Goal: Task Accomplishment & Management: Use online tool/utility

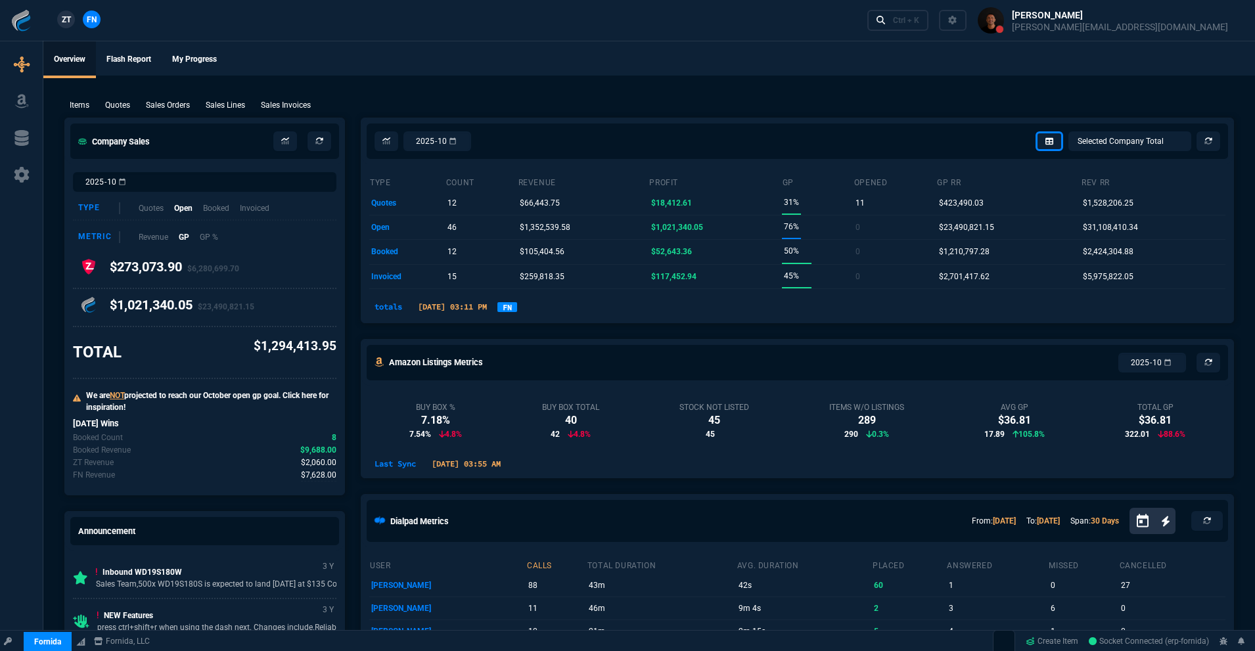
select select "18: totals"
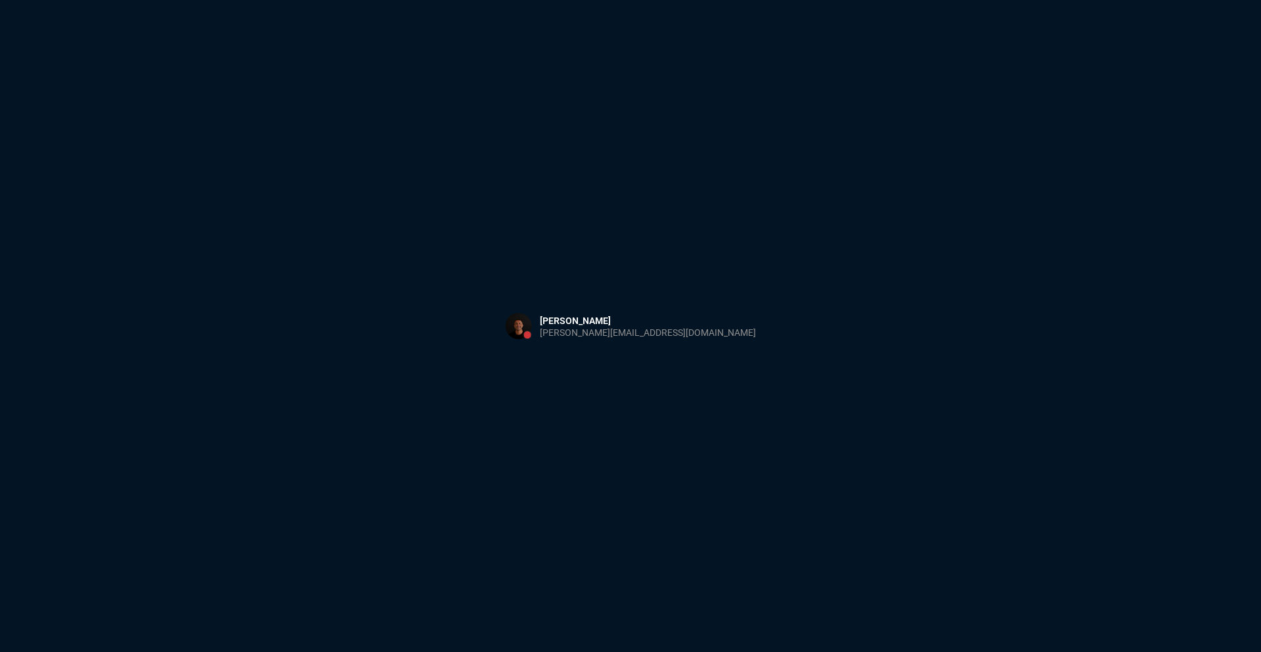
click at [221, 180] on div "Sign in with Microsoft" at bounding box center [630, 326] width 1261 height 652
click at [290, 215] on div "Sign in with Microsoft" at bounding box center [630, 326] width 1261 height 652
click at [627, 335] on button at bounding box center [631, 325] width 273 height 41
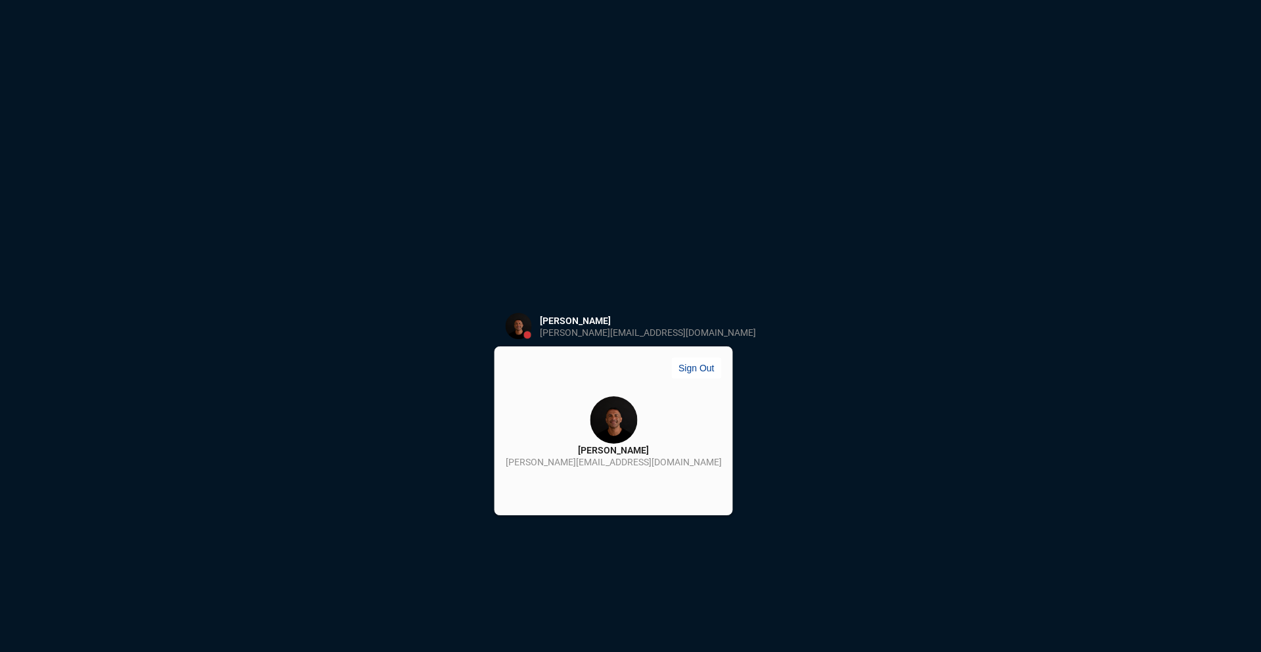
click at [595, 446] on div "[PERSON_NAME]" at bounding box center [613, 449] width 71 height 13
click at [629, 337] on button at bounding box center [631, 325] width 273 height 41
click at [606, 440] on img at bounding box center [613, 419] width 47 height 47
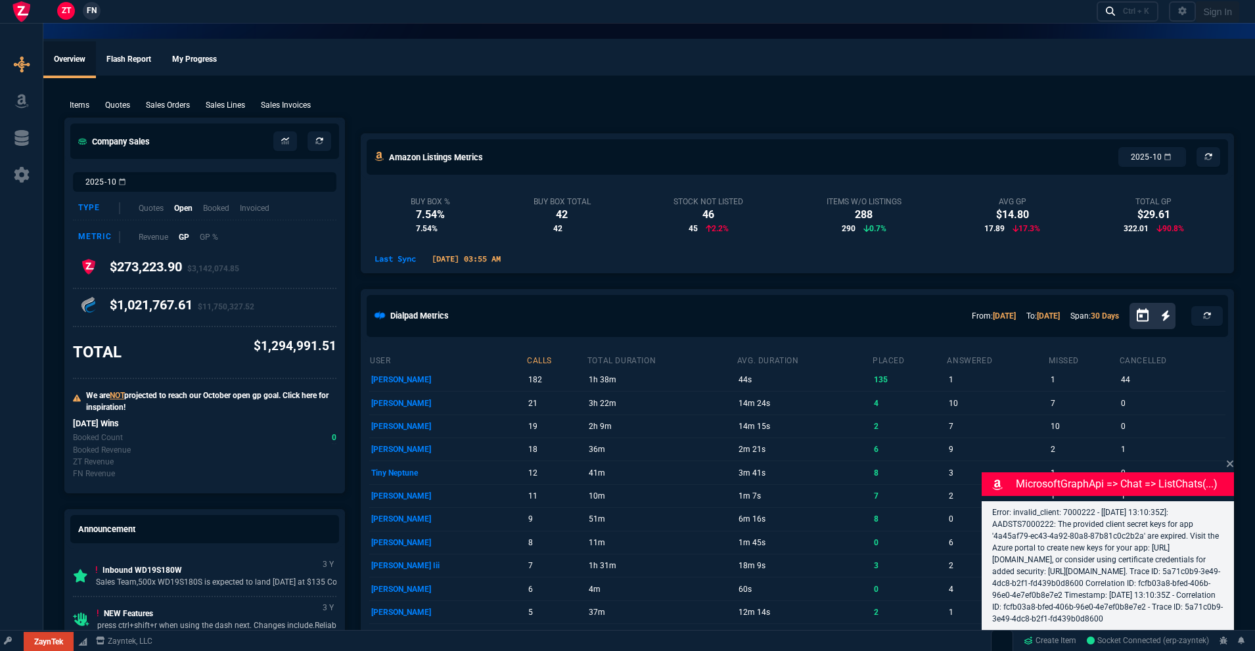
select select "18: totals"
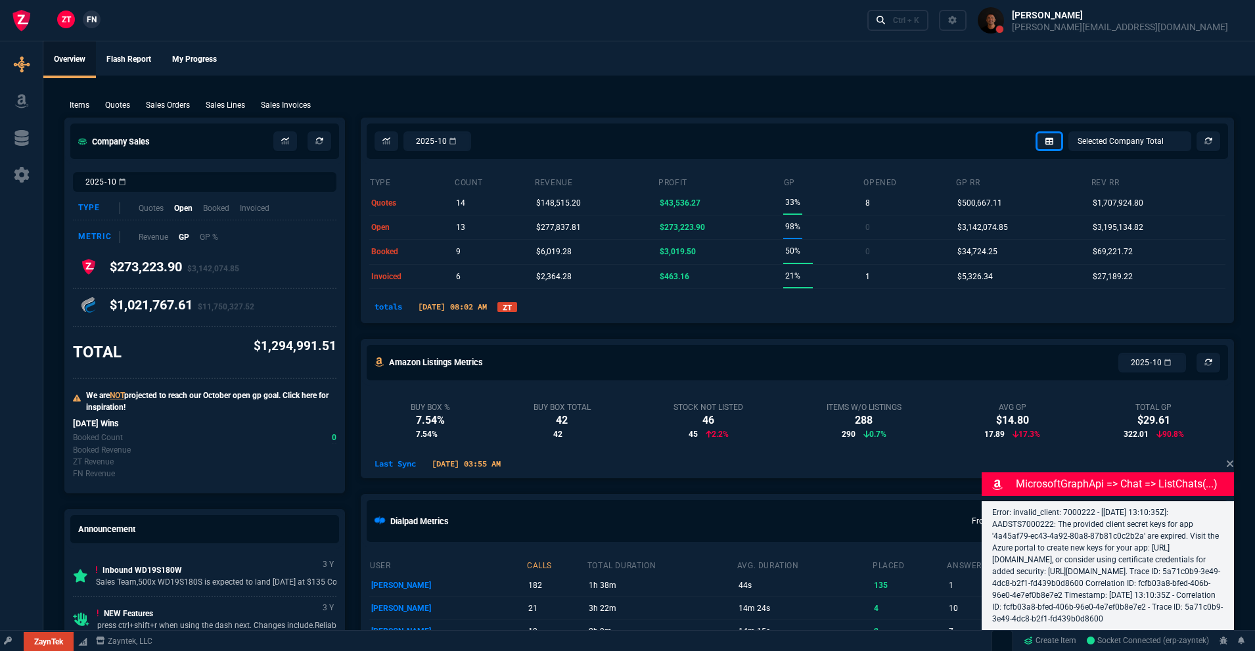
click at [517, 313] on nx-fornida-dropdown "ZT" at bounding box center [507, 307] width 20 height 16
click at [517, 305] on link "ZT" at bounding box center [507, 307] width 20 height 10
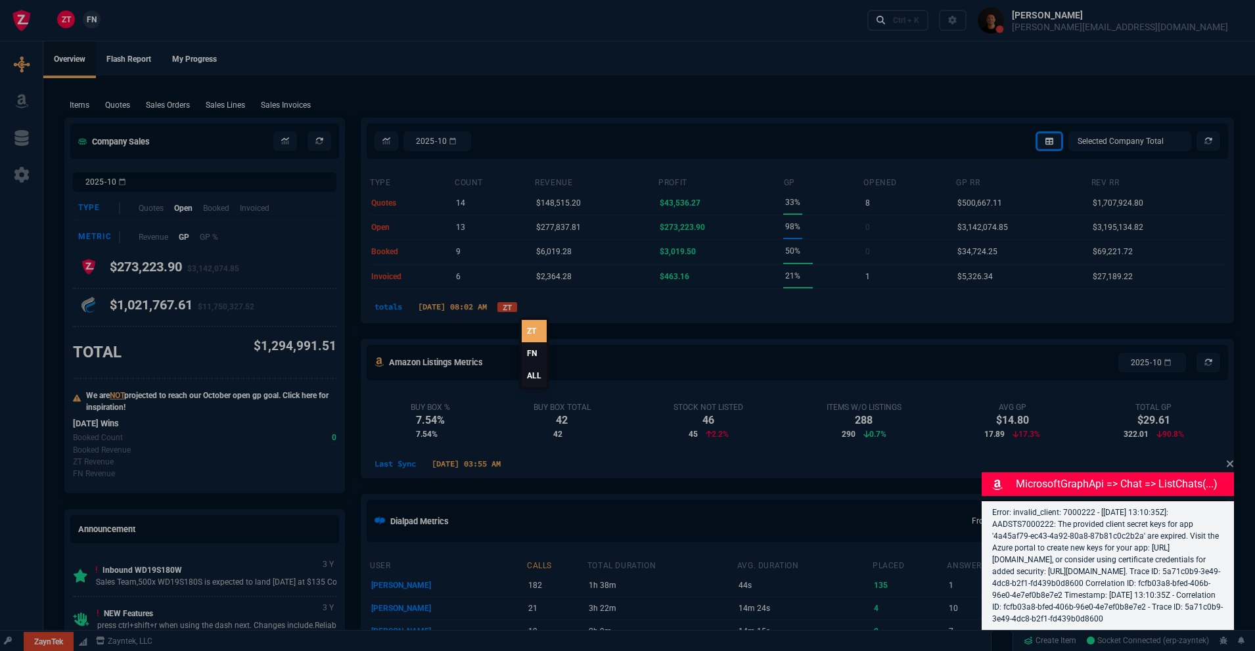
drag, startPoint x: 535, startPoint y: 372, endPoint x: 567, endPoint y: 378, distance: 32.0
click at [536, 372] on link "ALL" at bounding box center [534, 376] width 25 height 22
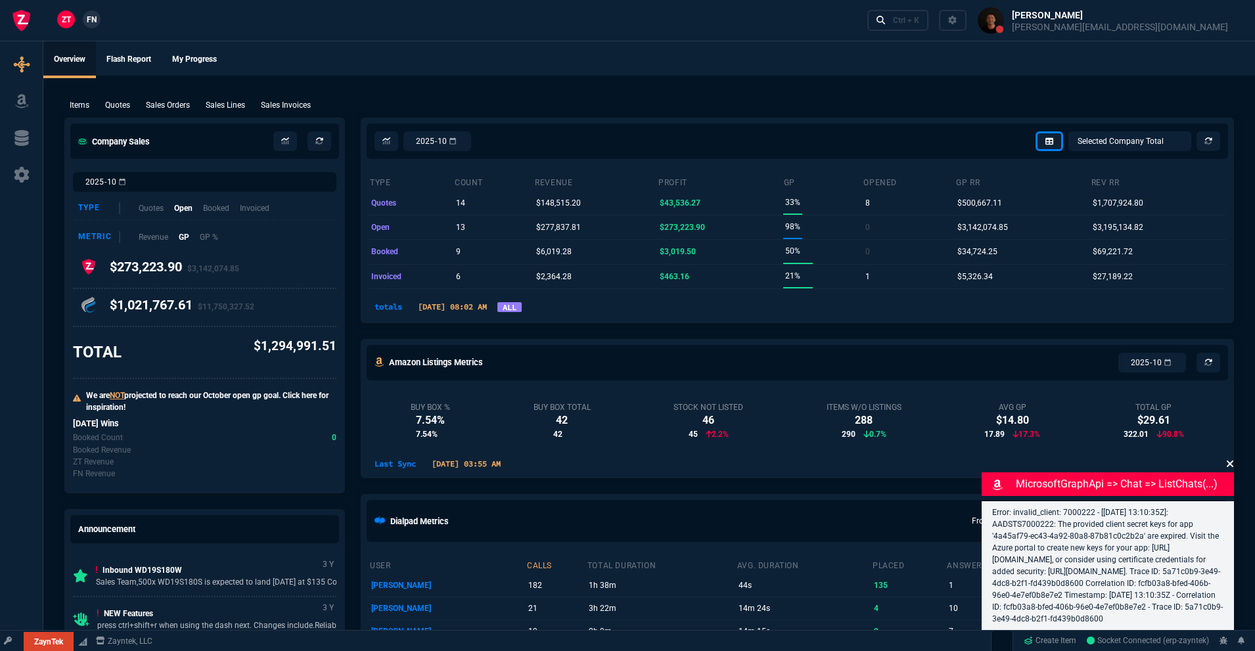
click at [1233, 459] on icon at bounding box center [1230, 464] width 8 height 11
